Goal: Task Accomplishment & Management: Use online tool/utility

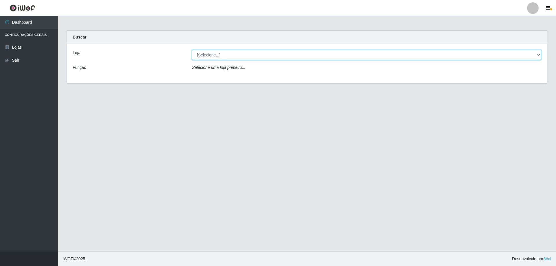
click at [217, 59] on select "[Selecione...] Atacado Vem - [STREET_ADDRESS]" at bounding box center [366, 55] width 349 height 10
select select "461"
click at [192, 50] on select "[Selecione...] Atacado Vem - [STREET_ADDRESS]" at bounding box center [366, 55] width 349 height 10
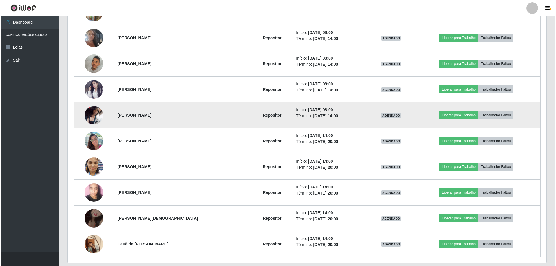
scroll to position [244, 0]
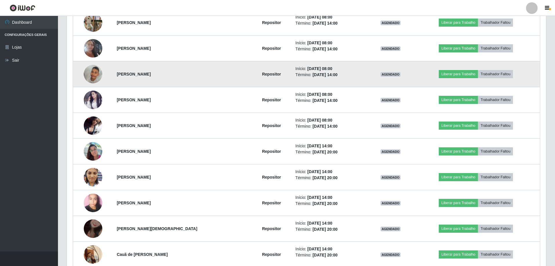
click at [92, 73] on img at bounding box center [93, 74] width 19 height 33
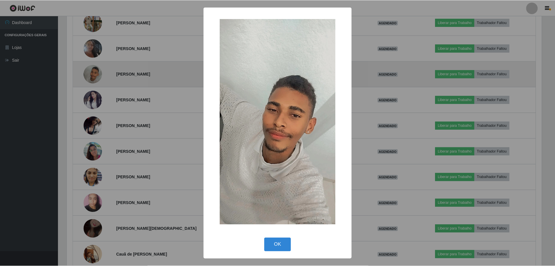
scroll to position [120, 476]
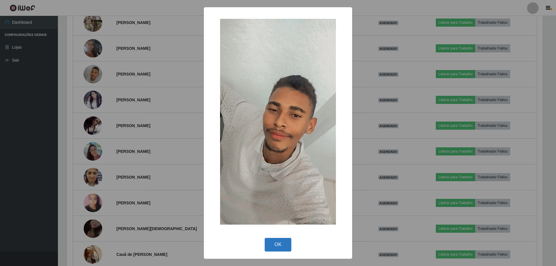
click at [272, 247] on button "OK" at bounding box center [278, 245] width 27 height 14
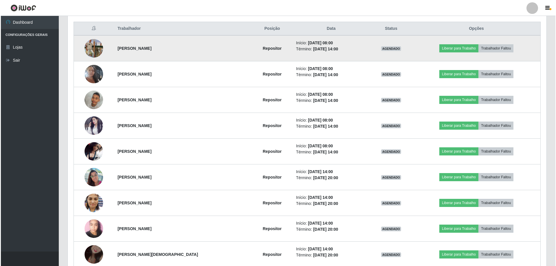
scroll to position [186, 0]
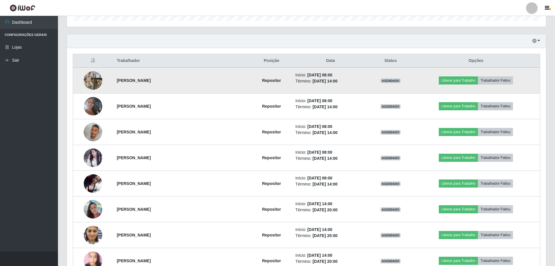
click at [90, 80] on img at bounding box center [93, 80] width 19 height 33
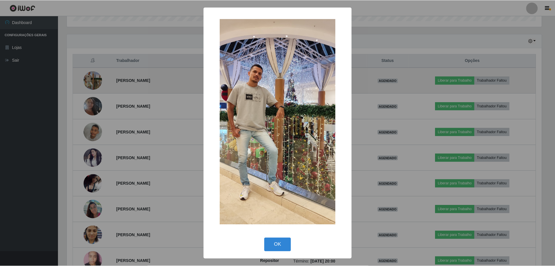
scroll to position [120, 476]
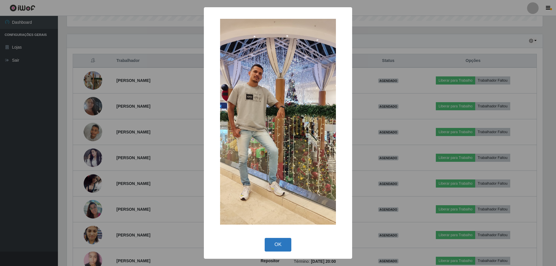
click at [276, 245] on button "OK" at bounding box center [278, 245] width 27 height 14
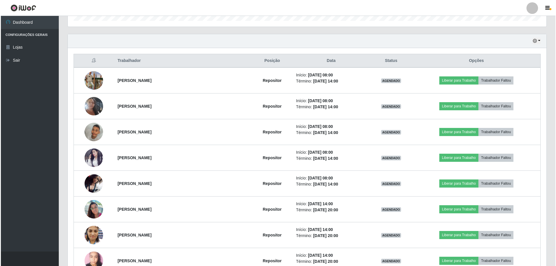
scroll to position [120, 479]
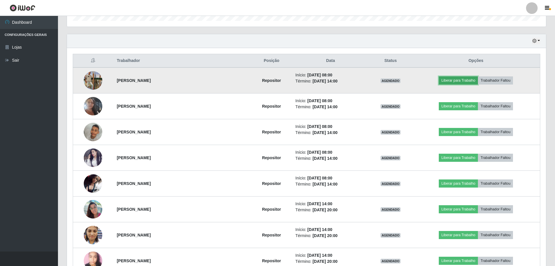
click at [466, 81] on button "Liberar para Trabalho" at bounding box center [458, 80] width 39 height 8
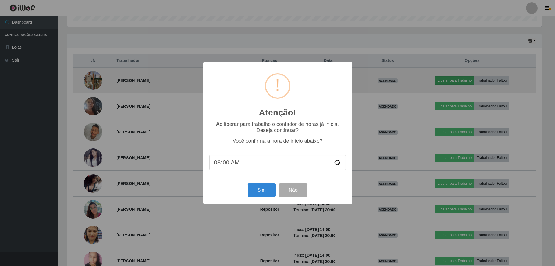
scroll to position [120, 476]
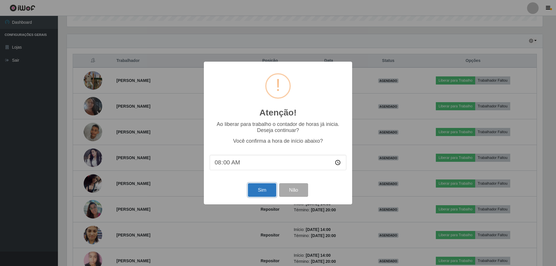
click at [263, 191] on button "Sim" at bounding box center [262, 190] width 28 height 14
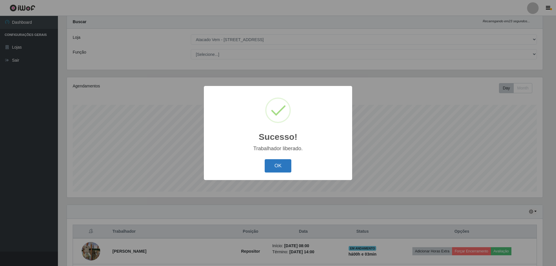
click at [285, 166] on button "OK" at bounding box center [278, 166] width 27 height 14
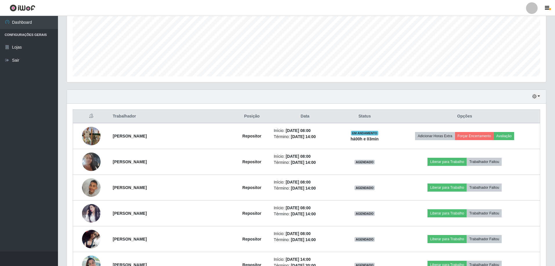
scroll to position [131, 0]
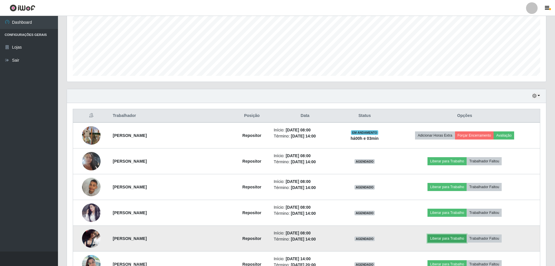
click at [438, 236] on button "Liberar para Trabalho" at bounding box center [446, 239] width 39 height 8
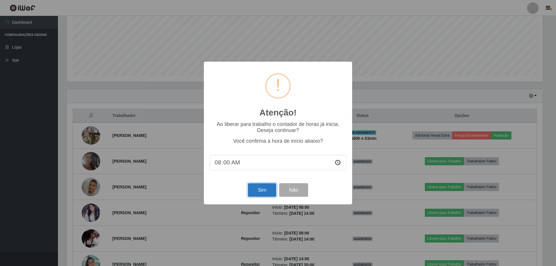
click at [256, 189] on button "Sim" at bounding box center [262, 190] width 28 height 14
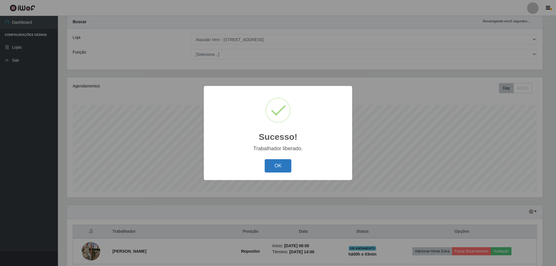
click at [282, 165] on button "OK" at bounding box center [278, 166] width 27 height 14
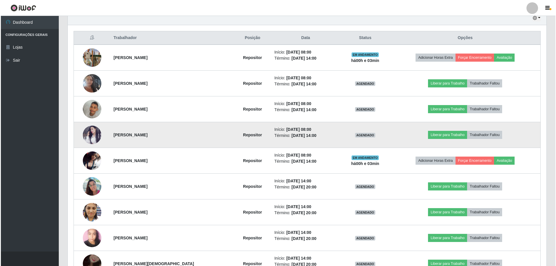
scroll to position [218, 0]
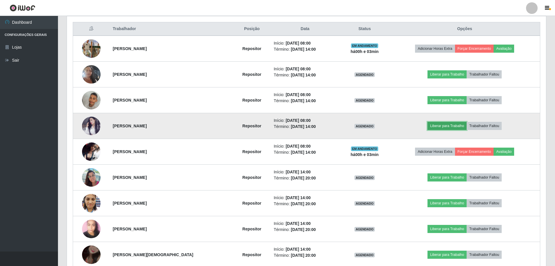
click at [442, 124] on button "Liberar para Trabalho" at bounding box center [446, 126] width 39 height 8
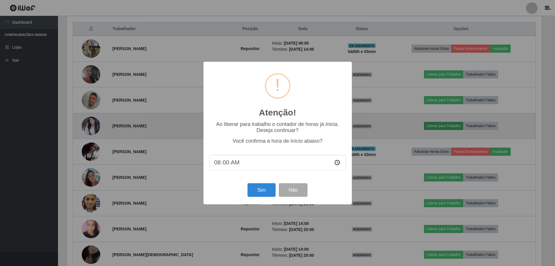
scroll to position [120, 476]
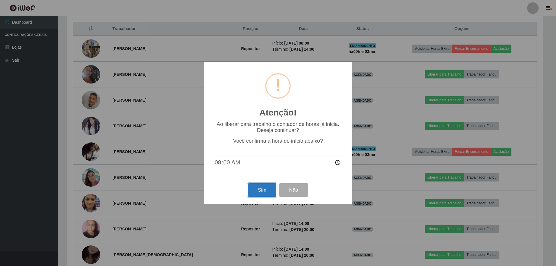
click at [258, 193] on button "Sim" at bounding box center [262, 190] width 28 height 14
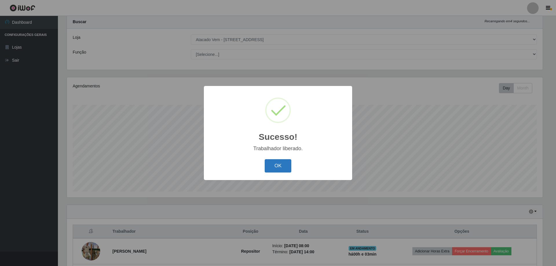
click at [270, 163] on button "OK" at bounding box center [278, 166] width 27 height 14
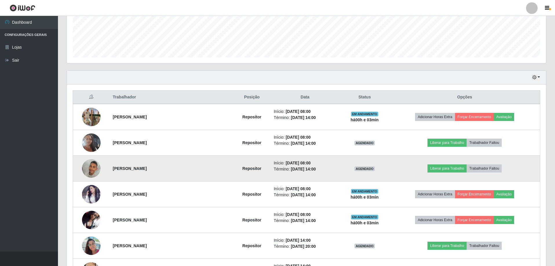
scroll to position [160, 0]
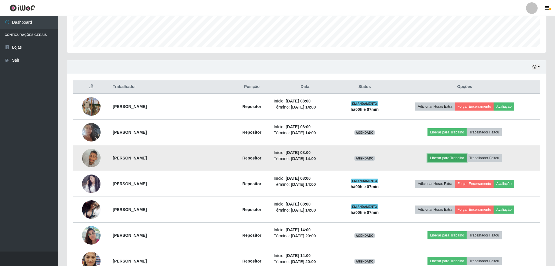
click at [447, 159] on button "Liberar para Trabalho" at bounding box center [446, 158] width 39 height 8
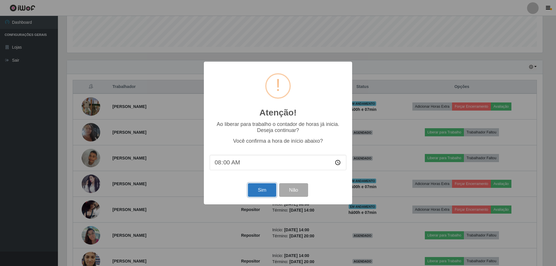
click at [263, 192] on button "Sim" at bounding box center [262, 190] width 28 height 14
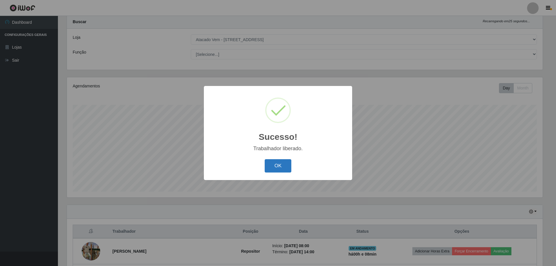
click at [278, 163] on button "OK" at bounding box center [278, 166] width 27 height 14
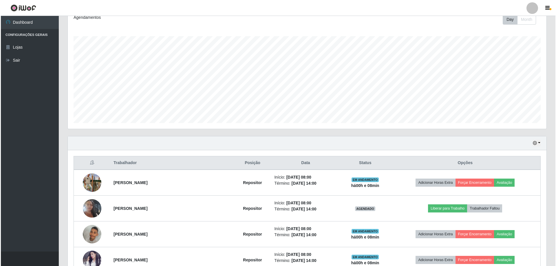
scroll to position [102, 0]
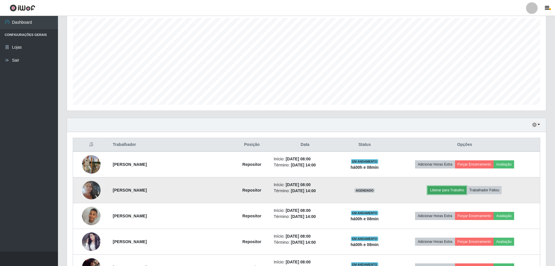
click at [447, 191] on button "Liberar para Trabalho" at bounding box center [446, 190] width 39 height 8
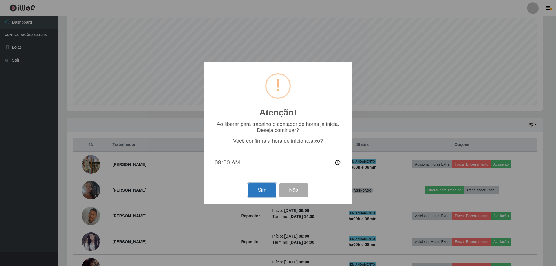
click at [261, 195] on button "Sim" at bounding box center [262, 190] width 28 height 14
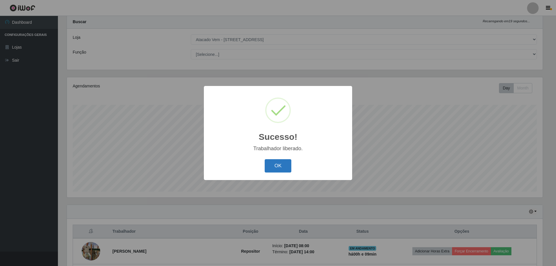
click at [283, 165] on button "OK" at bounding box center [278, 166] width 27 height 14
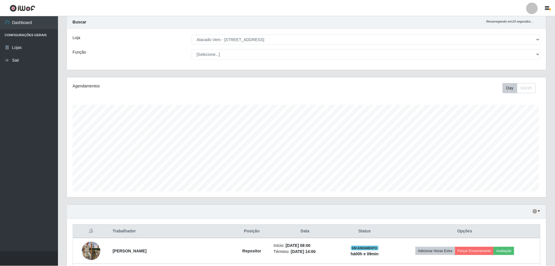
scroll to position [120, 479]
